Goal: Information Seeking & Learning: Learn about a topic

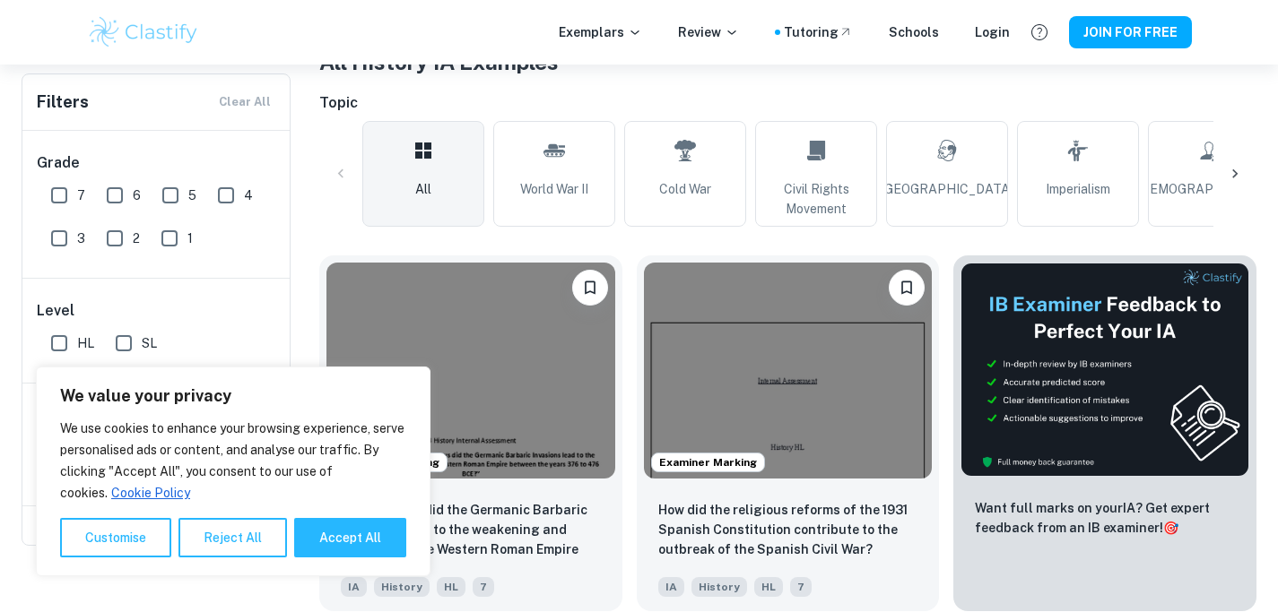
scroll to position [382, 0]
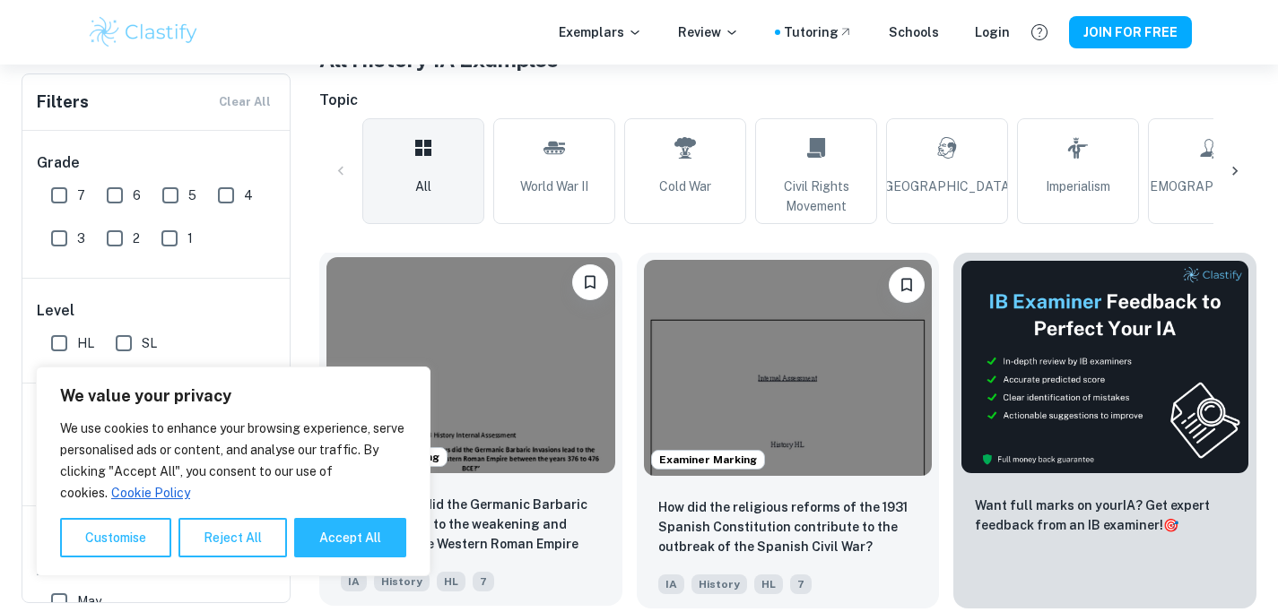
click at [517, 350] on img at bounding box center [470, 365] width 289 height 216
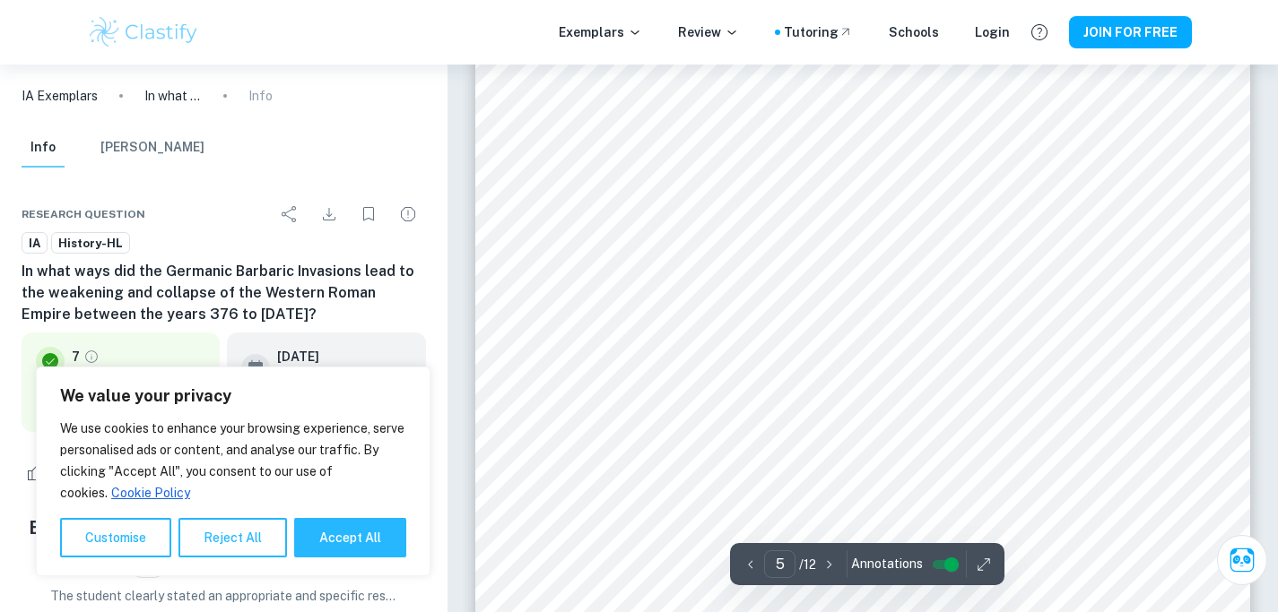
scroll to position [4781, 0]
type input "3"
click at [369, 542] on button "Accept All" at bounding box center [350, 537] width 112 height 39
checkbox input "true"
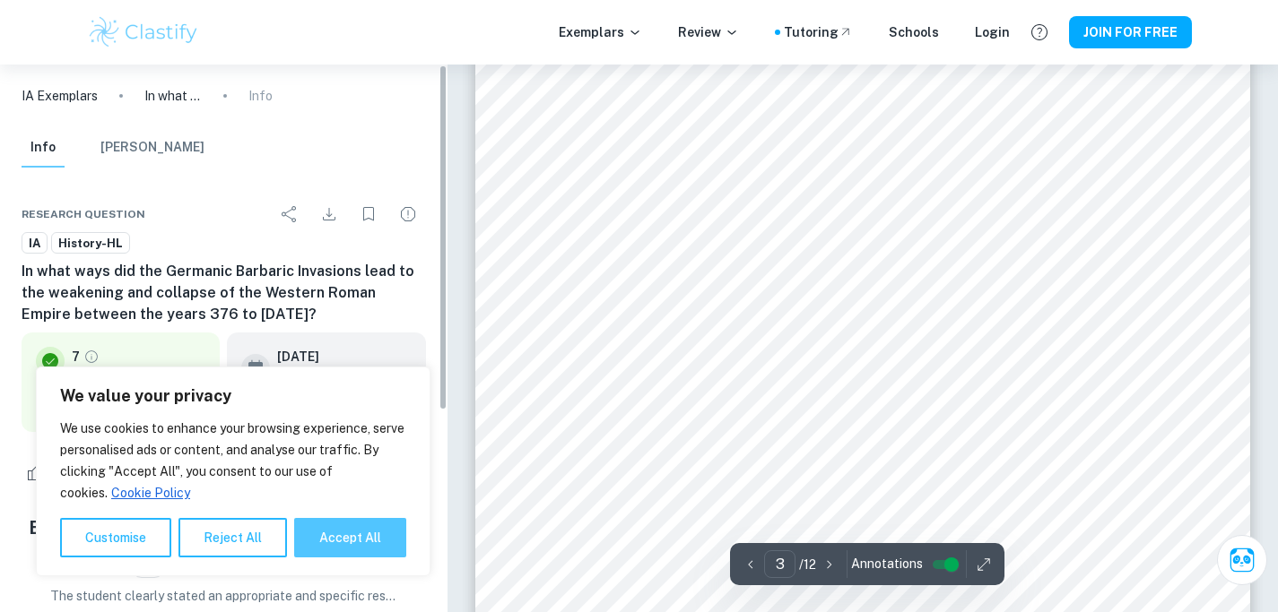
checkbox input "true"
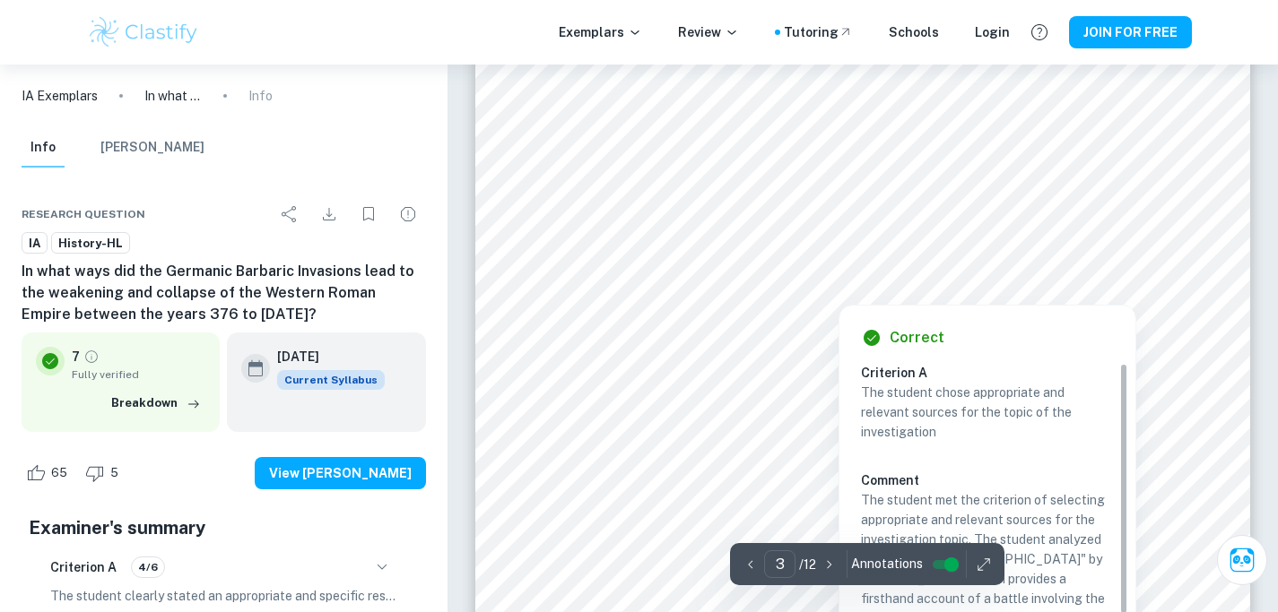
scroll to position [2589, 0]
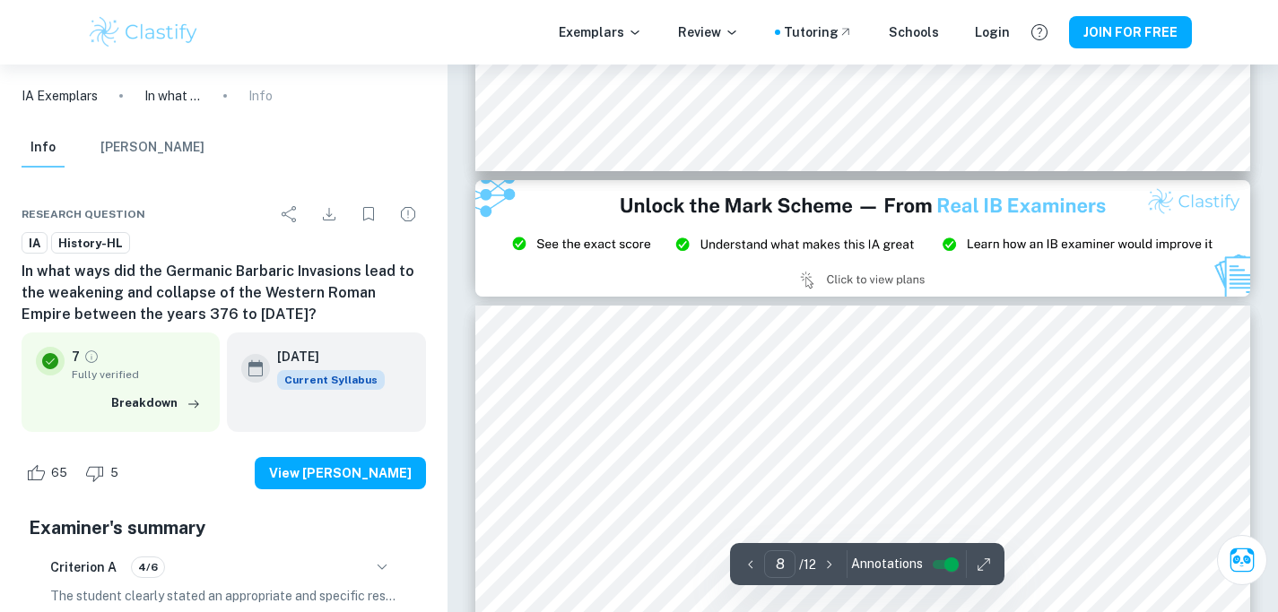
type input "9"
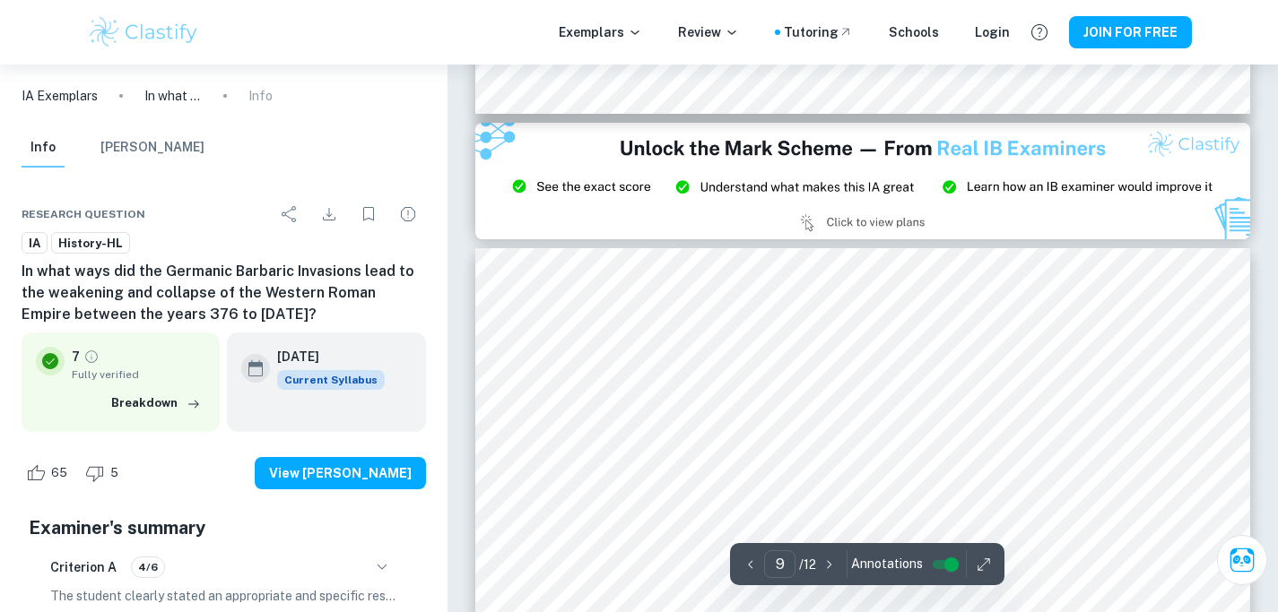
scroll to position [9051, 0]
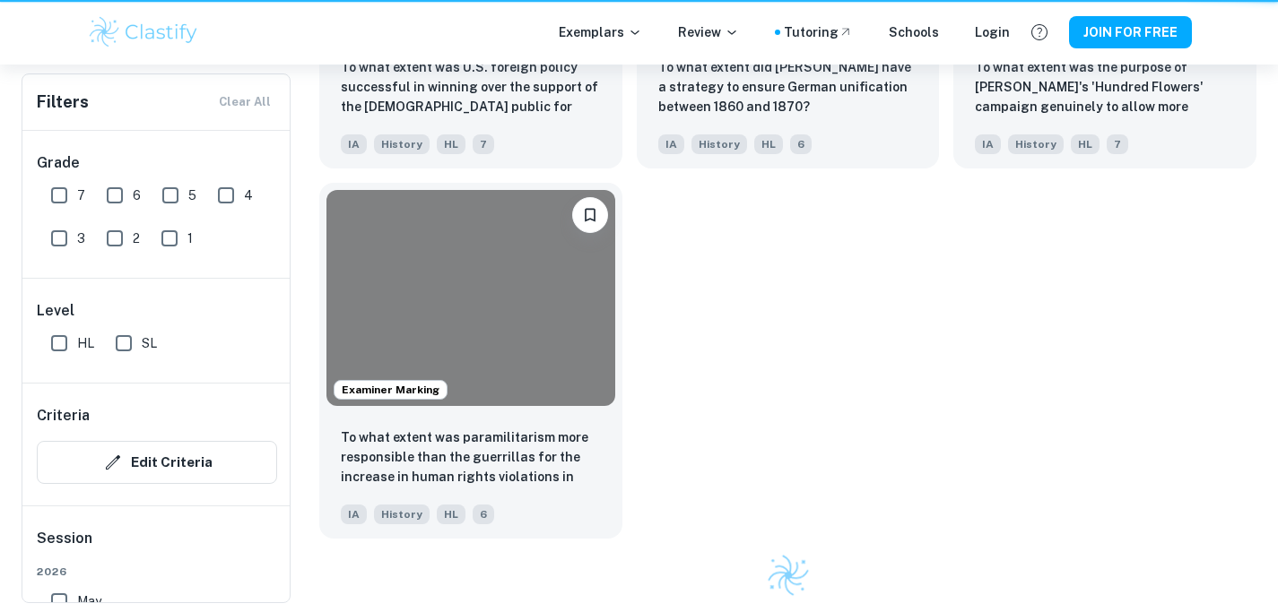
scroll to position [382, 0]
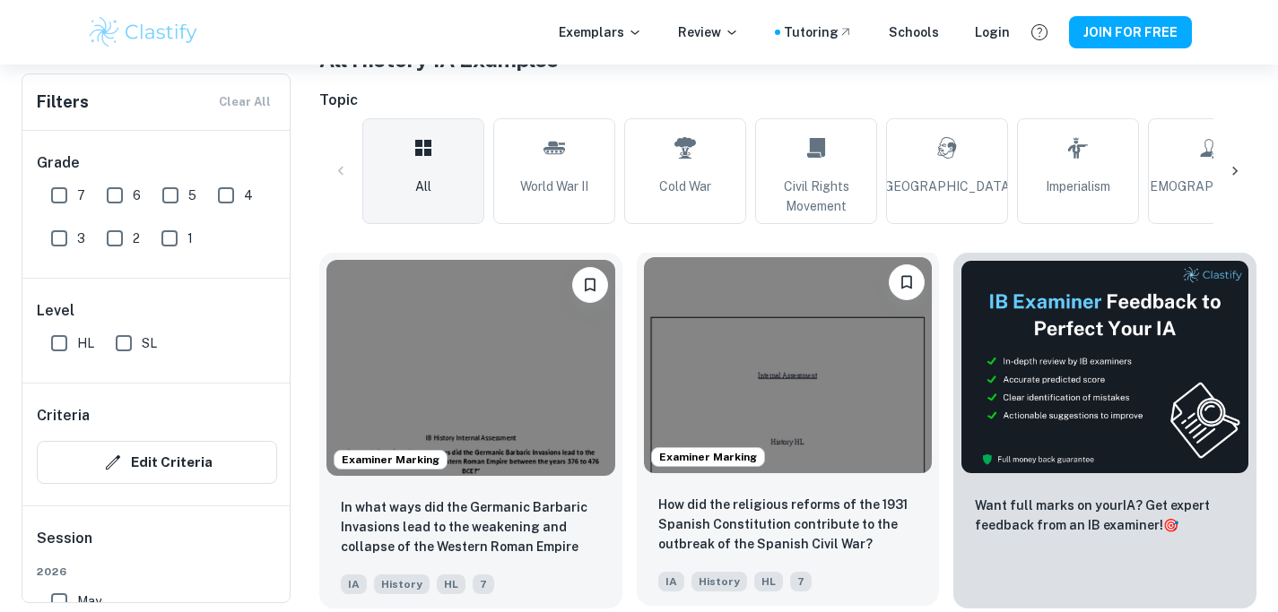
click at [808, 275] on img at bounding box center [788, 365] width 289 height 216
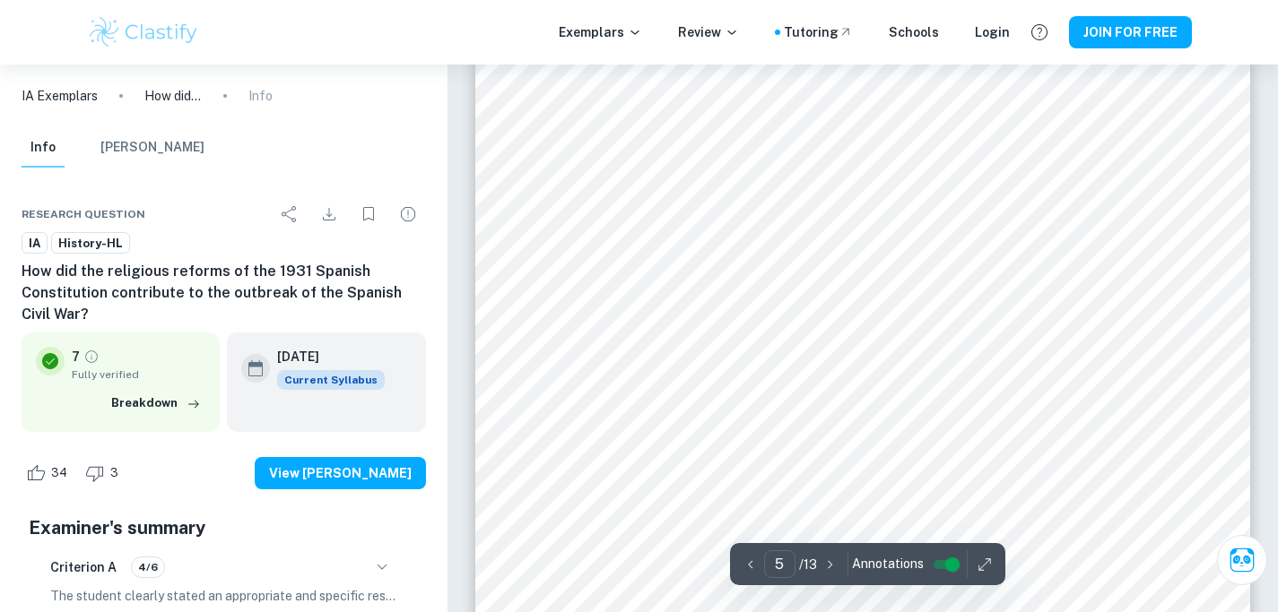
scroll to position [5225, 0]
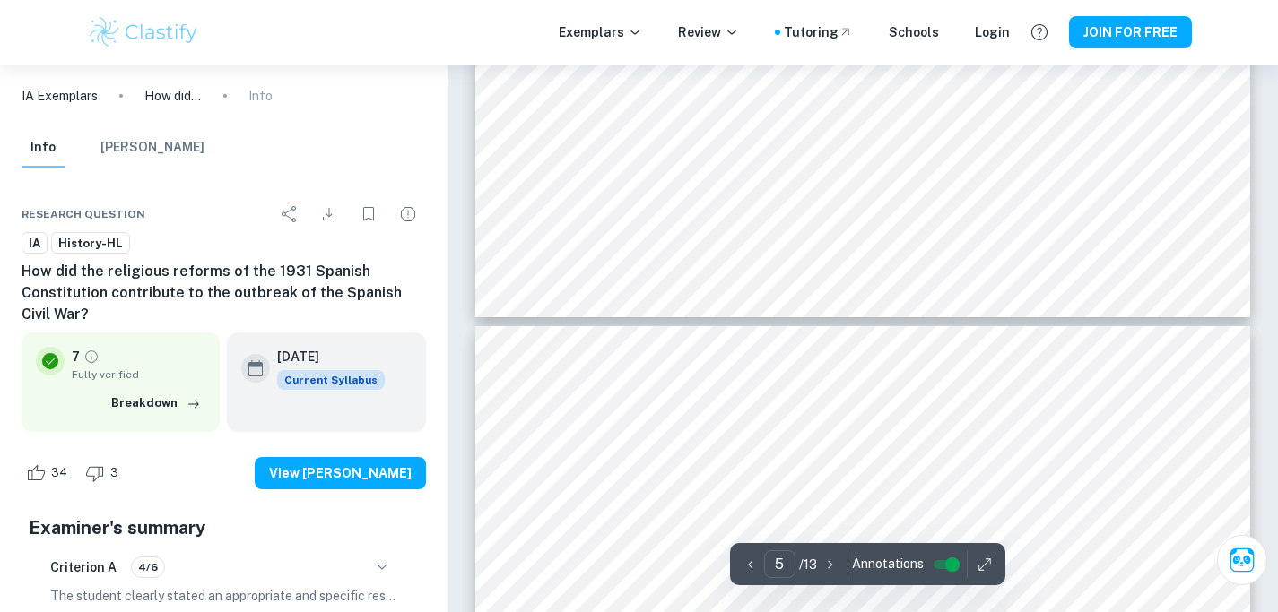
type input "6"
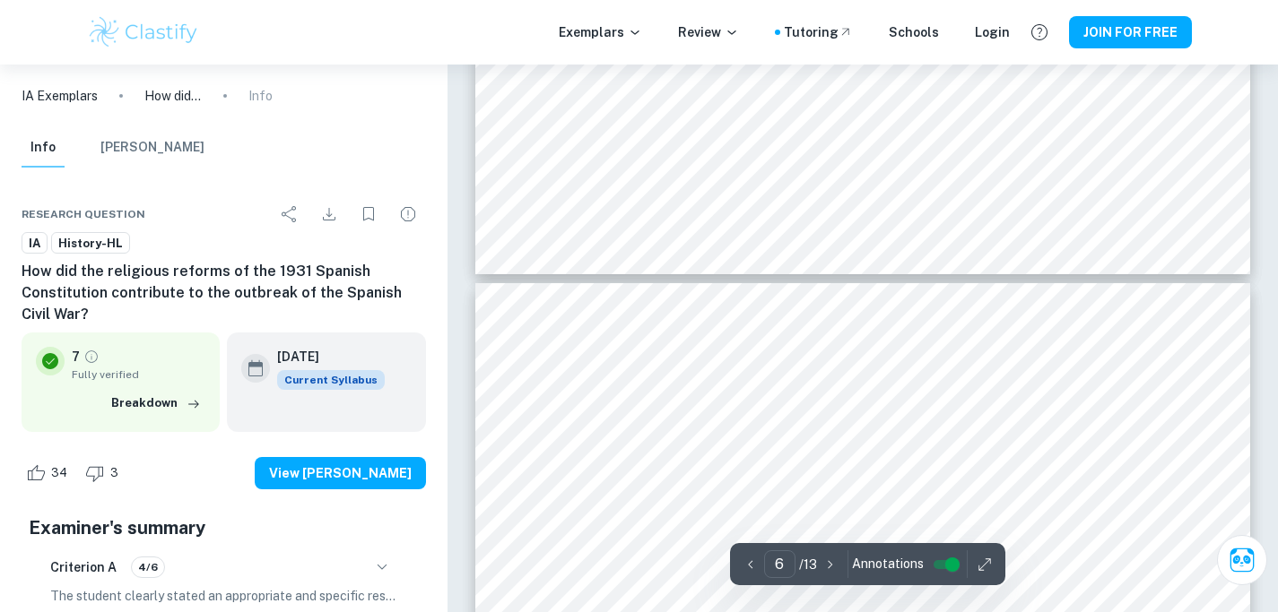
scroll to position [5566, 0]
